Goal: Information Seeking & Learning: Learn about a topic

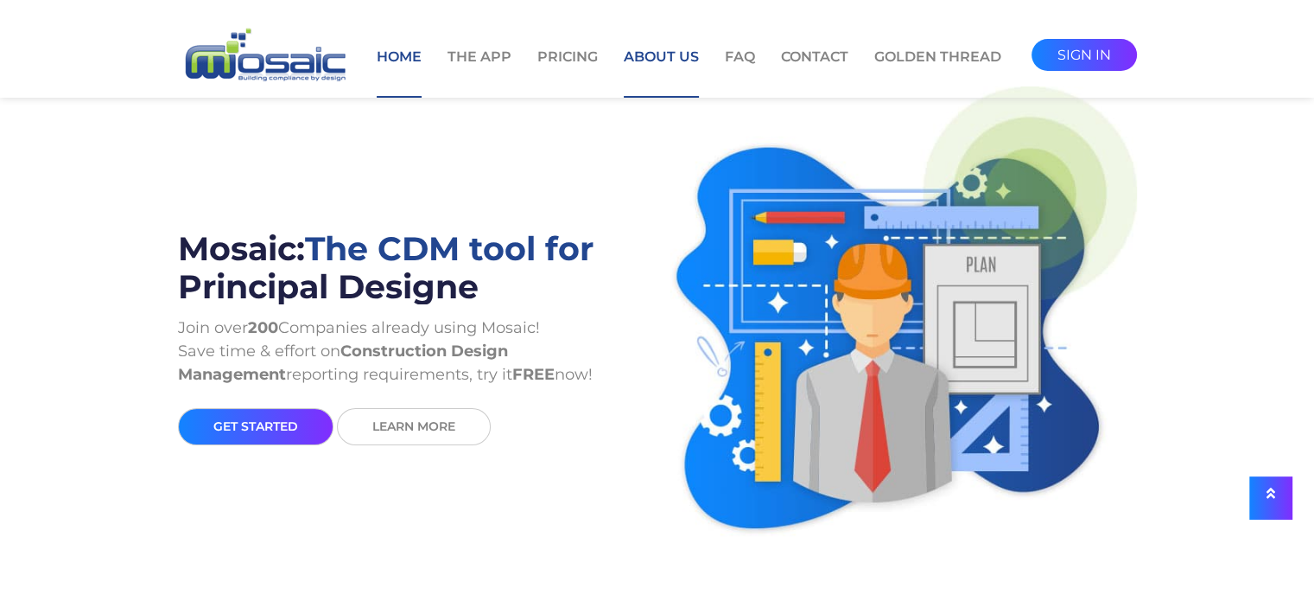
click at [681, 58] on link "About Us" at bounding box center [661, 72] width 75 height 51
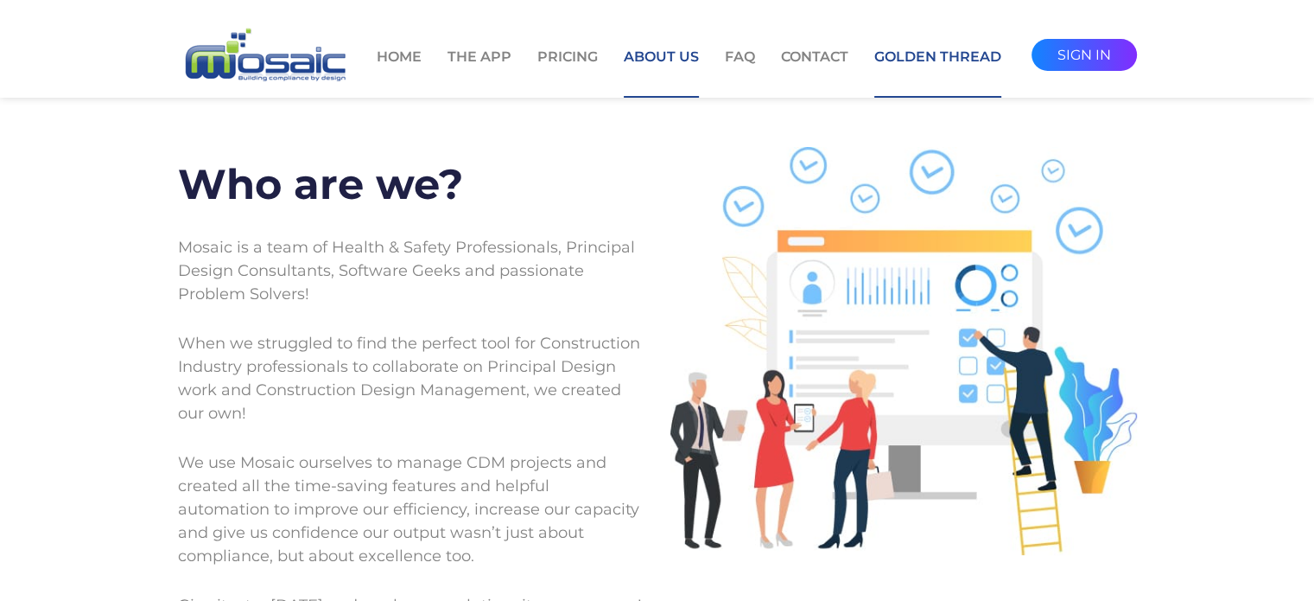
click at [926, 62] on link "Golden Thread" at bounding box center [937, 72] width 127 height 51
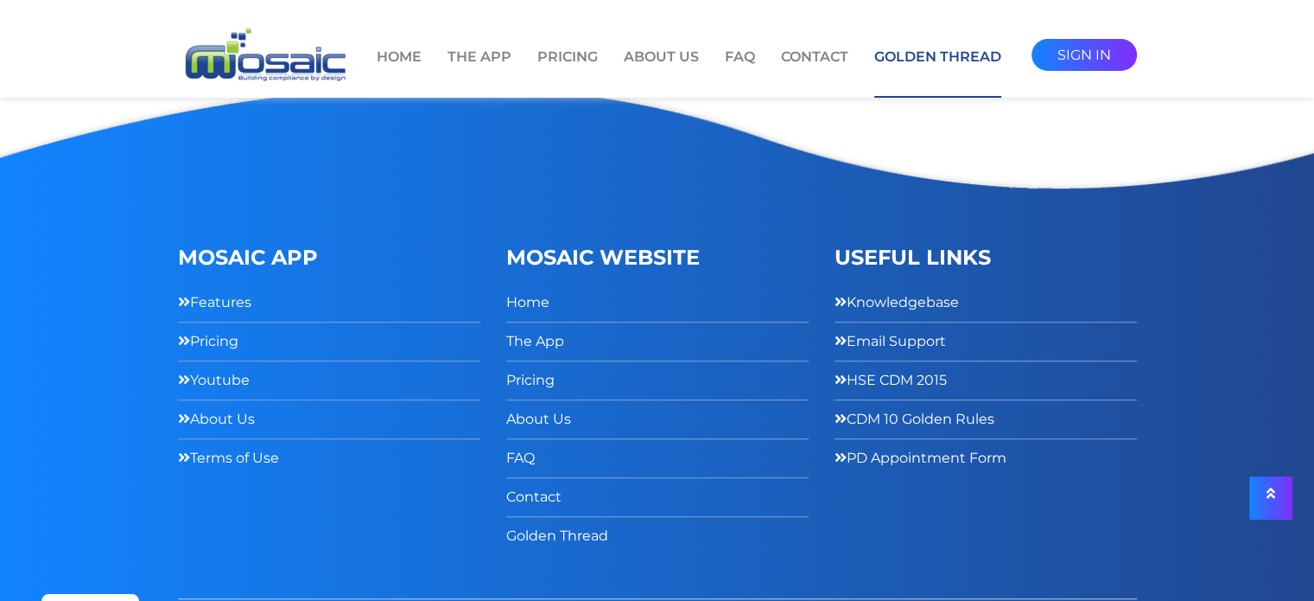
scroll to position [950, 0]
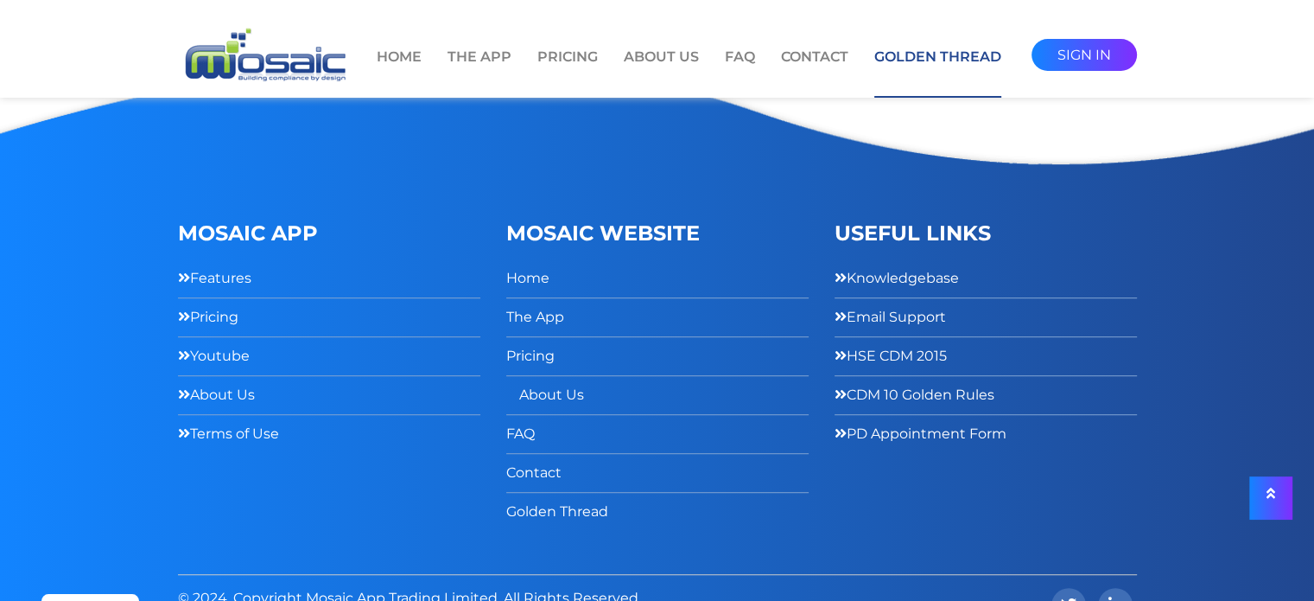
click at [533, 398] on link "About Us" at bounding box center [551, 394] width 65 height 25
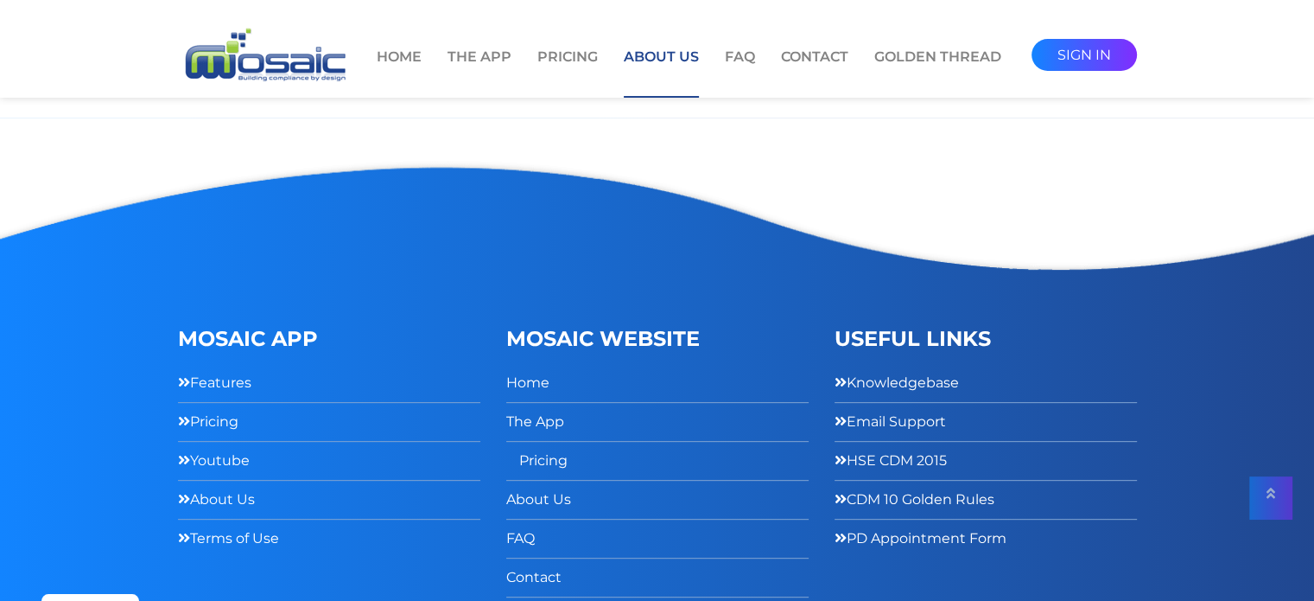
scroll to position [719, 0]
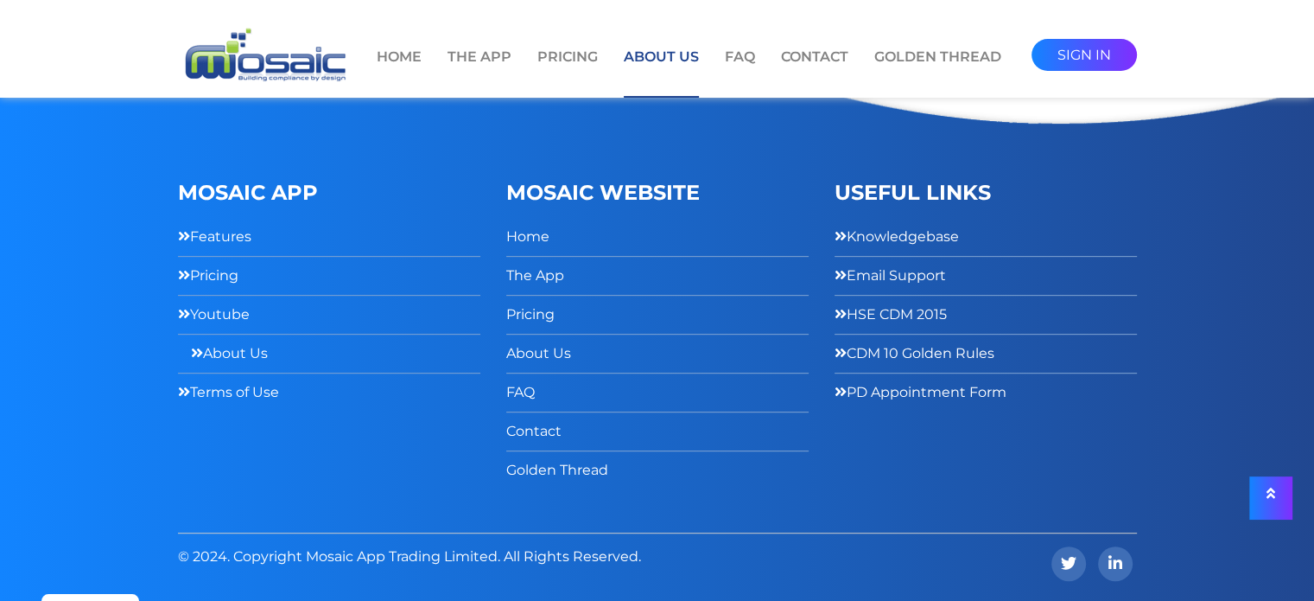
click at [215, 347] on link "About Us" at bounding box center [229, 352] width 77 height 25
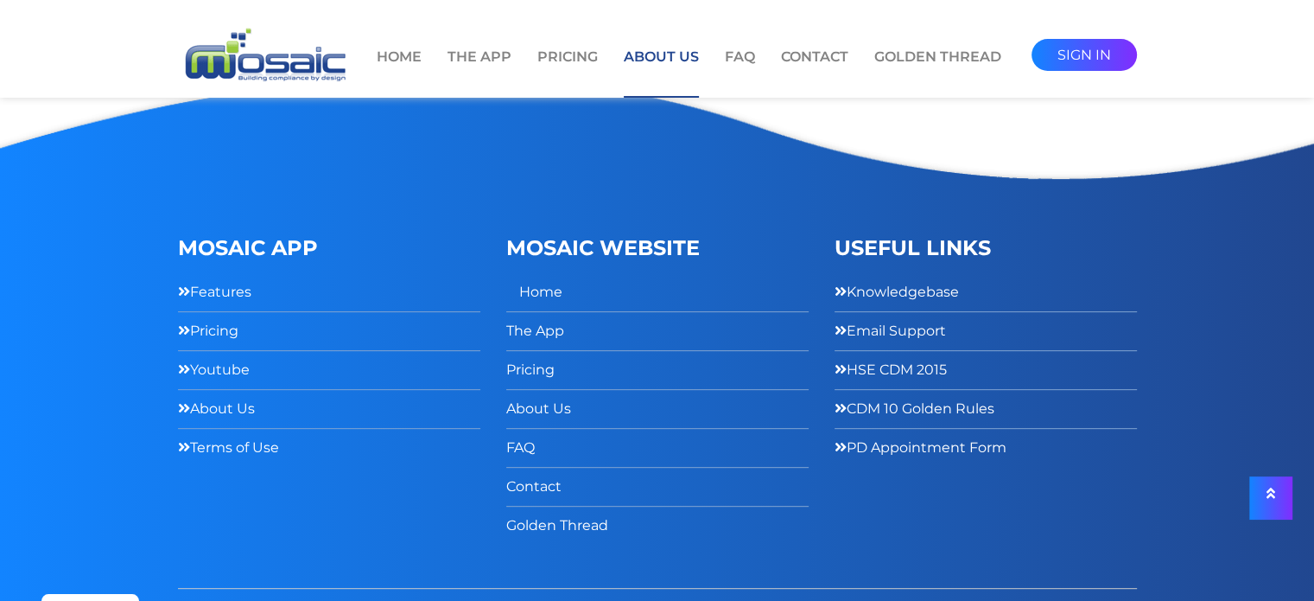
scroll to position [719, 0]
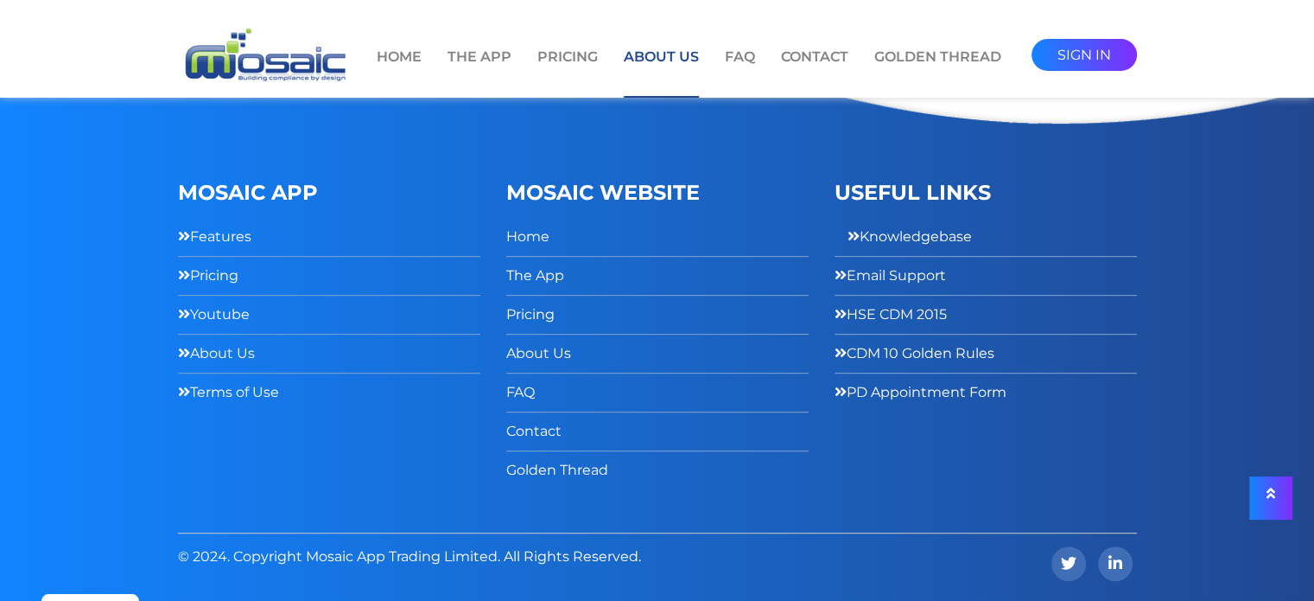
click at [892, 232] on link "Knowledgebase" at bounding box center [910, 236] width 124 height 25
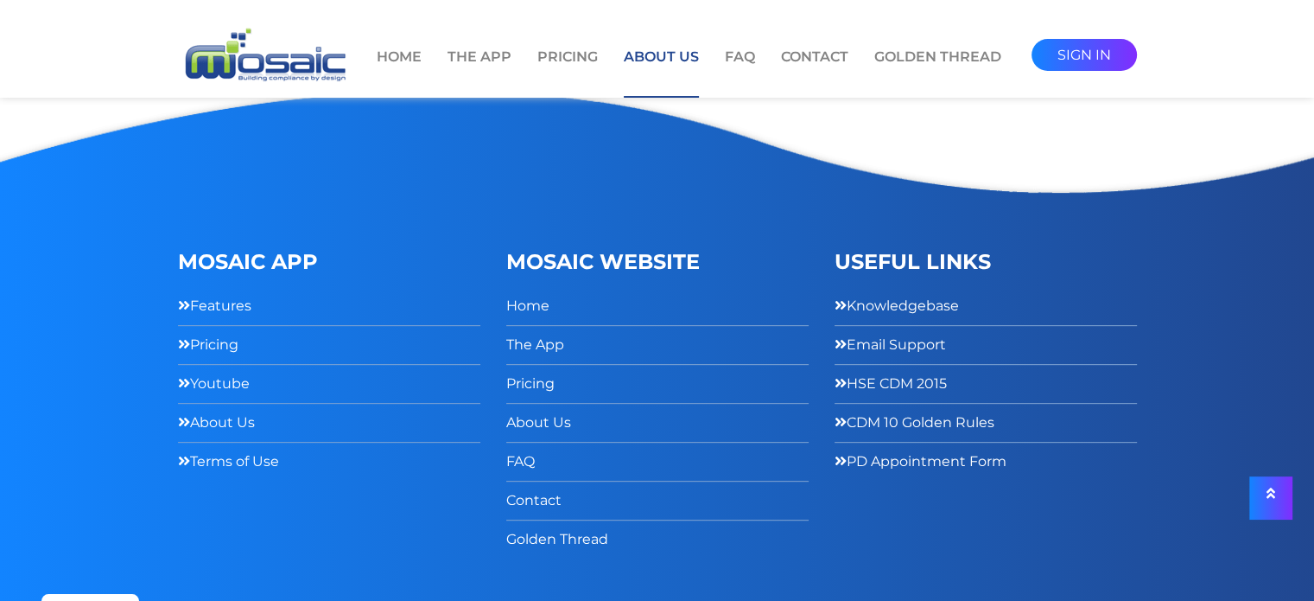
scroll to position [546, 0]
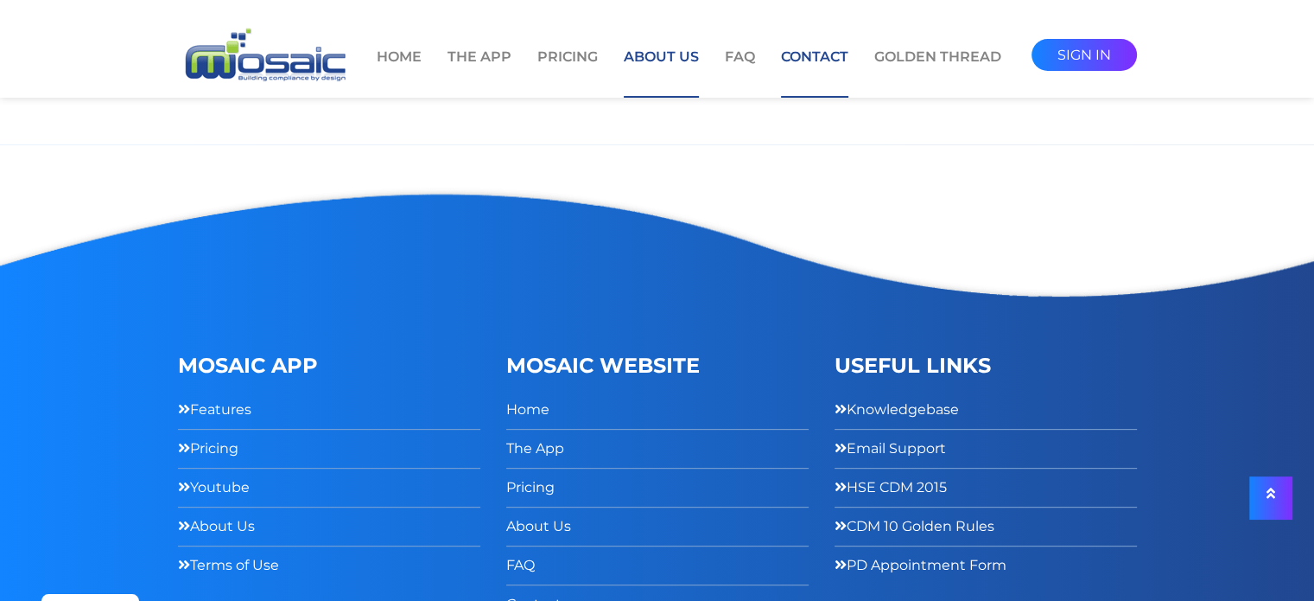
click at [811, 58] on link "Contact" at bounding box center [814, 72] width 67 height 51
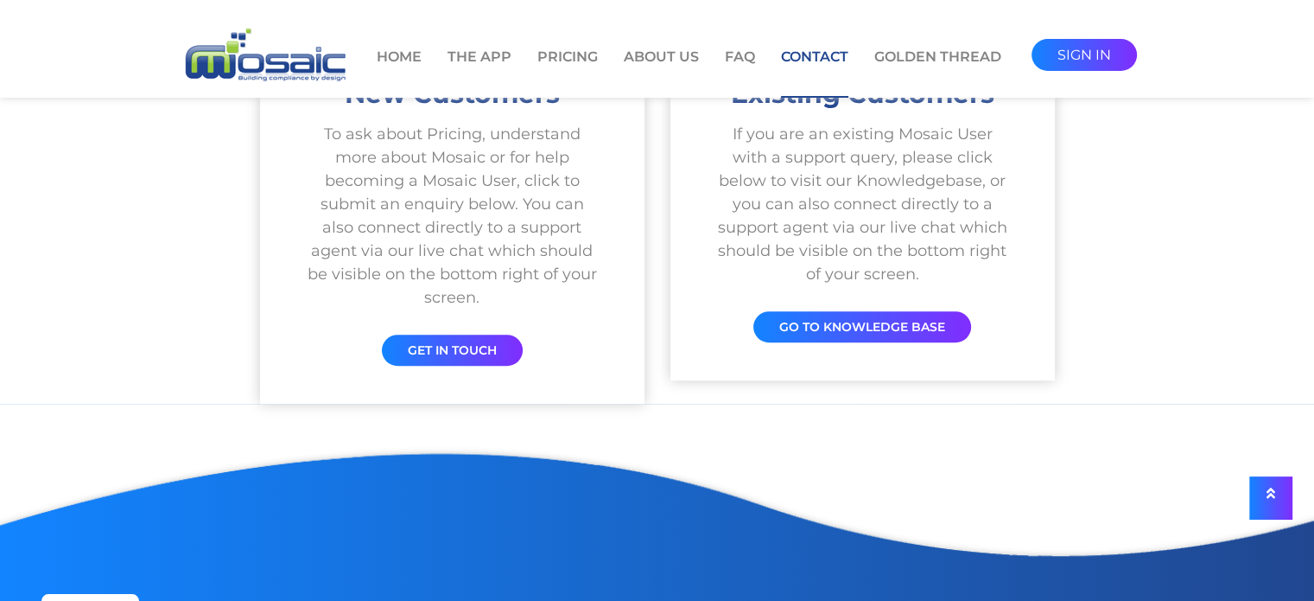
scroll to position [724, 0]
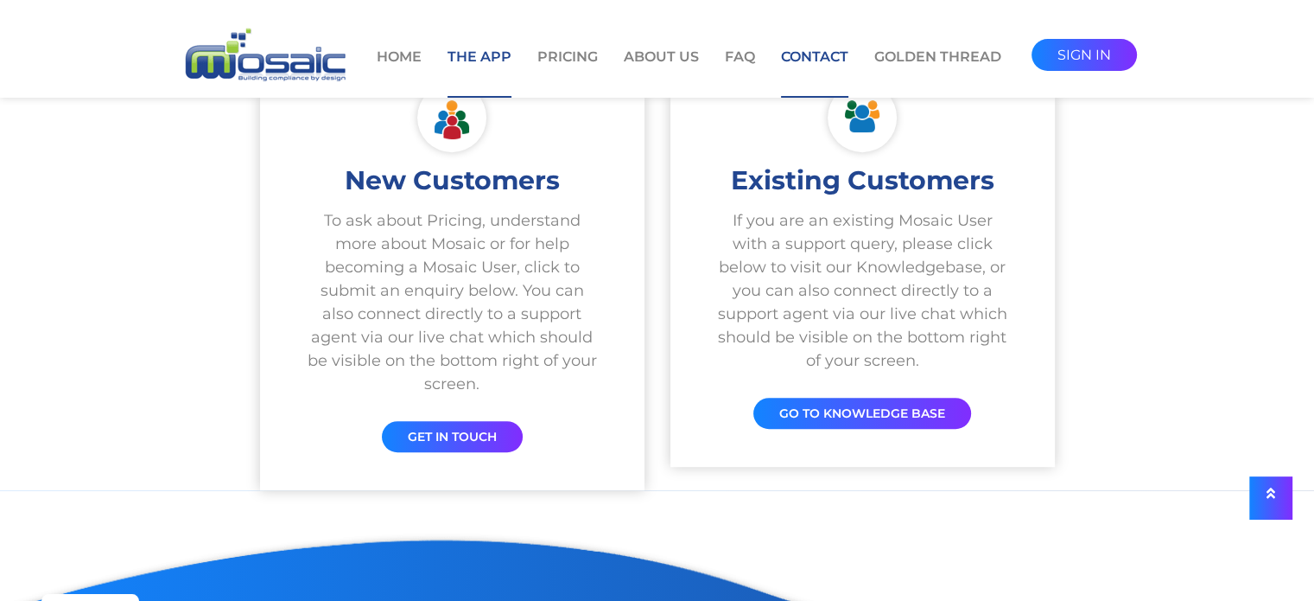
click at [481, 51] on link "The App" at bounding box center [480, 72] width 64 height 51
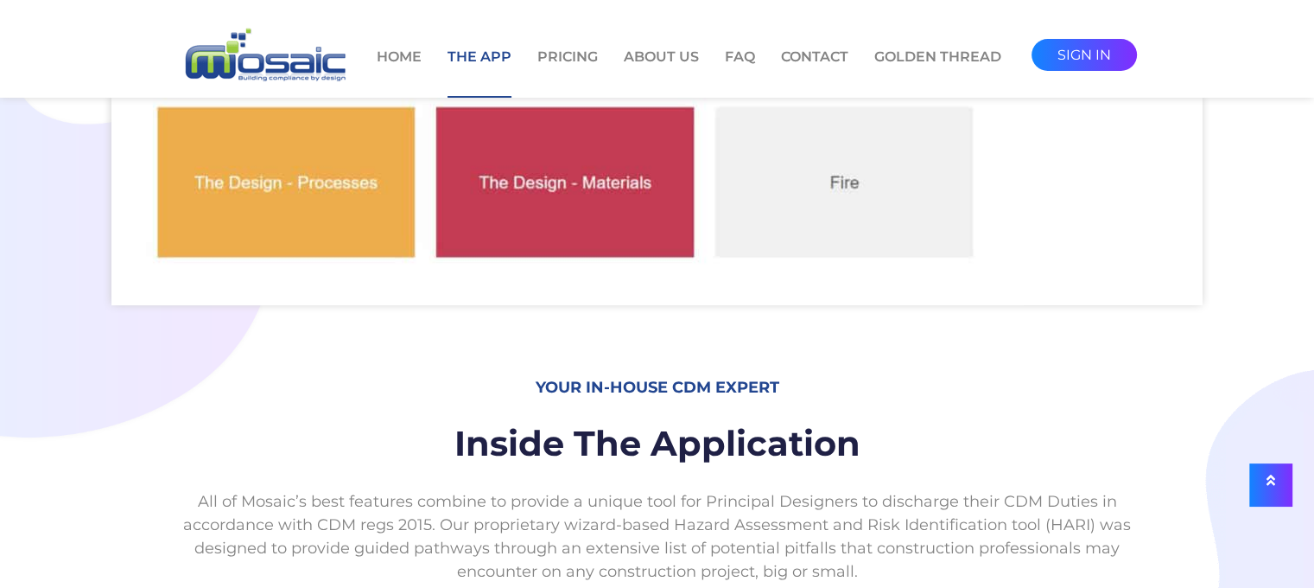
scroll to position [950, 0]
